Goal: Use online tool/utility: Utilize a website feature to perform a specific function

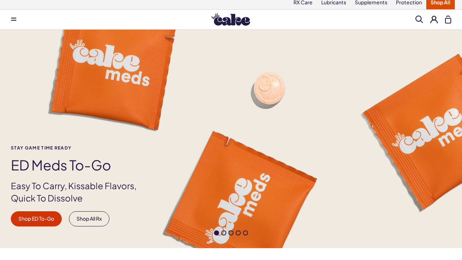
scroll to position [5, 0]
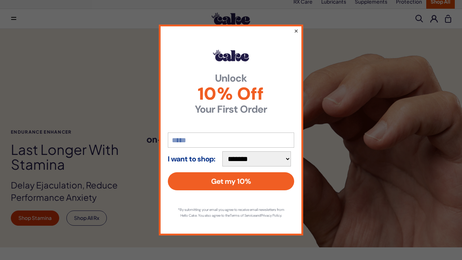
click at [296, 27] on button "×" at bounding box center [296, 30] width 5 height 9
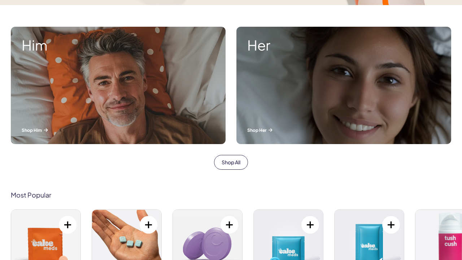
scroll to position [260, 0]
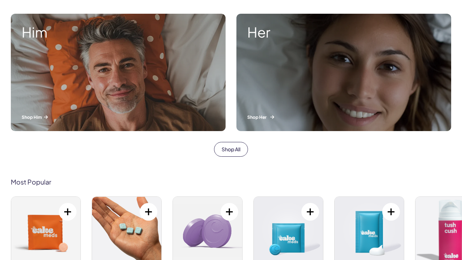
click at [320, 67] on div "Her Shop Her" at bounding box center [343, 72] width 215 height 117
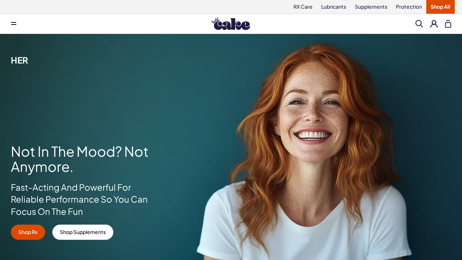
click at [435, 6] on link "Shop All" at bounding box center [440, 7] width 29 height 14
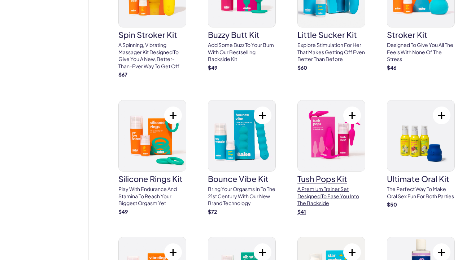
scroll to position [2614, 0]
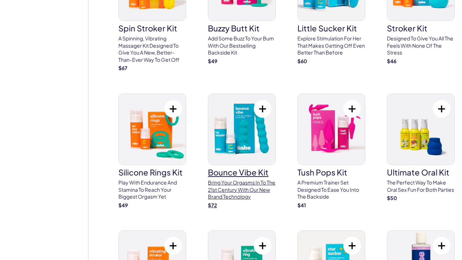
click at [227, 94] on img at bounding box center [241, 129] width 67 height 71
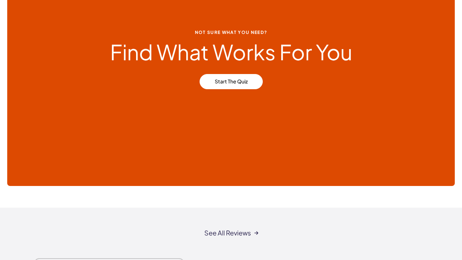
scroll to position [3223, 0]
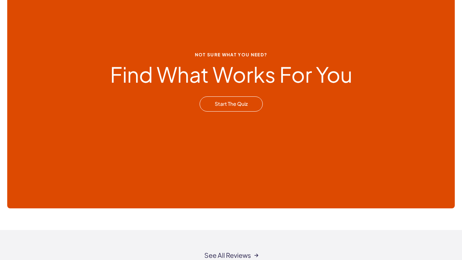
click at [221, 96] on link "Start the Quiz" at bounding box center [231, 103] width 63 height 15
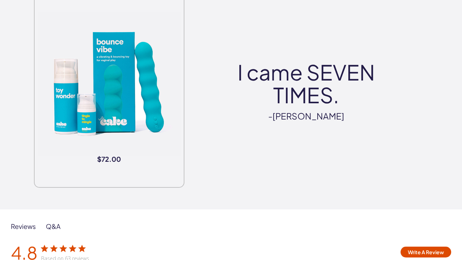
scroll to position [1078, 0]
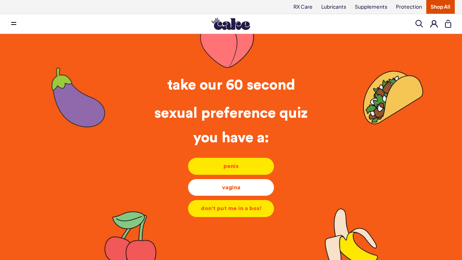
click at [249, 189] on div "vagina" at bounding box center [231, 187] width 74 height 8
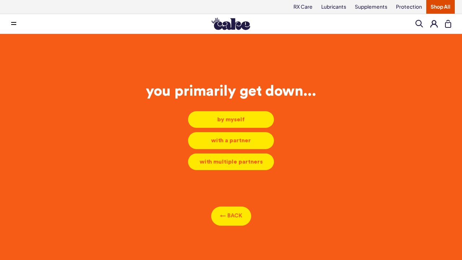
scroll to position [3, 0]
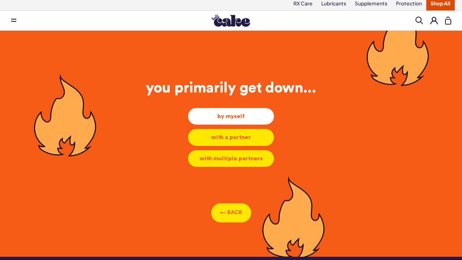
click at [240, 115] on div "by myself" at bounding box center [231, 116] width 74 height 8
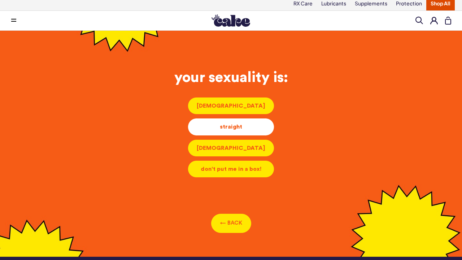
click at [230, 129] on div "straight" at bounding box center [231, 127] width 74 height 8
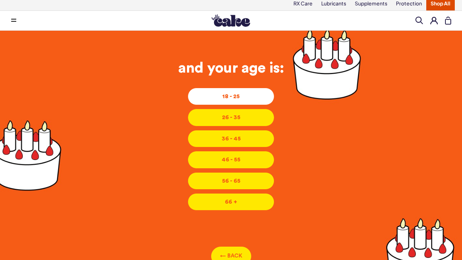
click at [229, 103] on li "18 - 25 18 - 25 18 - 25" at bounding box center [231, 96] width 87 height 17
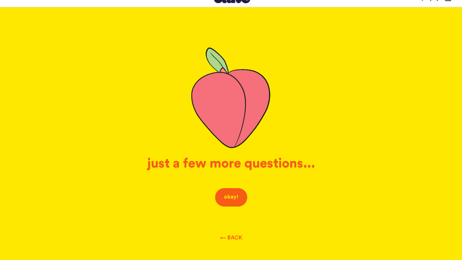
scroll to position [35, 0]
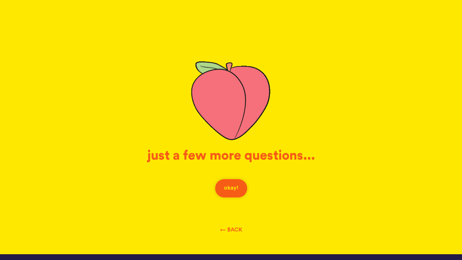
click at [238, 186] on button "okay!" at bounding box center [231, 188] width 33 height 19
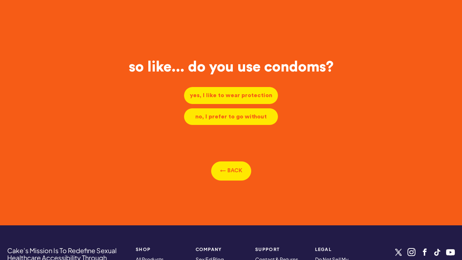
scroll to position [3, 0]
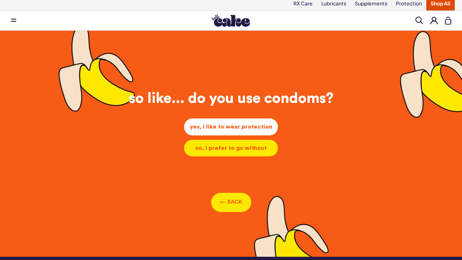
click at [228, 127] on div "yes, I like to wear protection" at bounding box center [231, 127] width 82 height 8
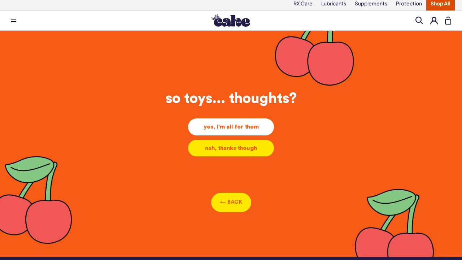
click at [225, 129] on div "yes, I'm all for them" at bounding box center [231, 127] width 74 height 8
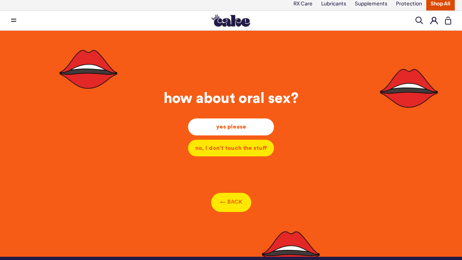
click at [238, 129] on div "yes please" at bounding box center [231, 127] width 74 height 8
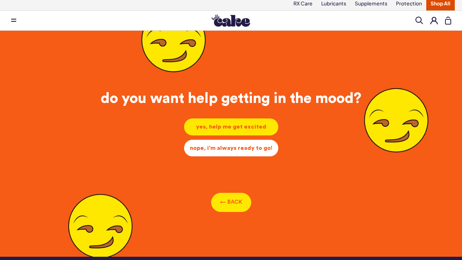
click at [236, 143] on li "nope, i'm always ready to go! nope, i'm always ready to go! nope, i'm always re…" at bounding box center [231, 147] width 95 height 17
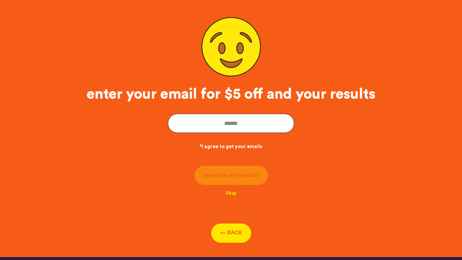
scroll to position [62, 0]
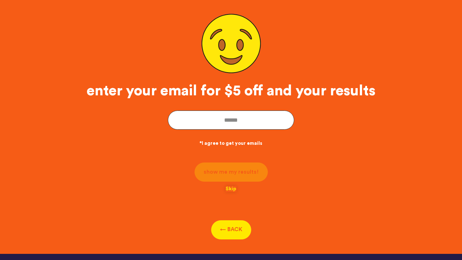
click at [232, 191] on button "Skip" at bounding box center [231, 189] width 11 height 6
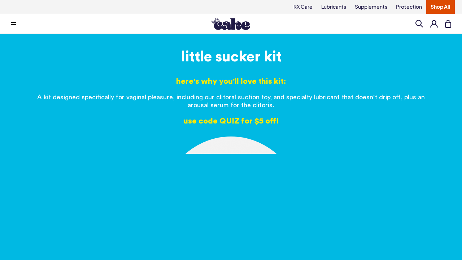
scroll to position [0, 0]
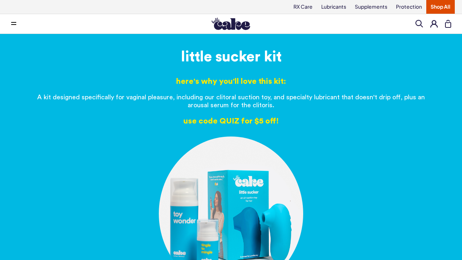
click at [231, 28] on img at bounding box center [231, 24] width 39 height 12
